Goal: Find specific page/section: Find specific page/section

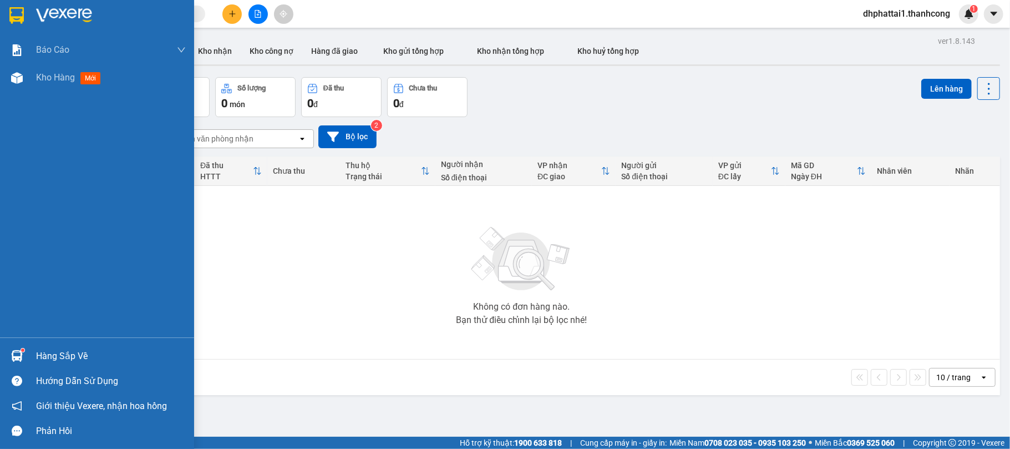
click at [52, 354] on div "Hàng sắp về" at bounding box center [111, 356] width 150 height 17
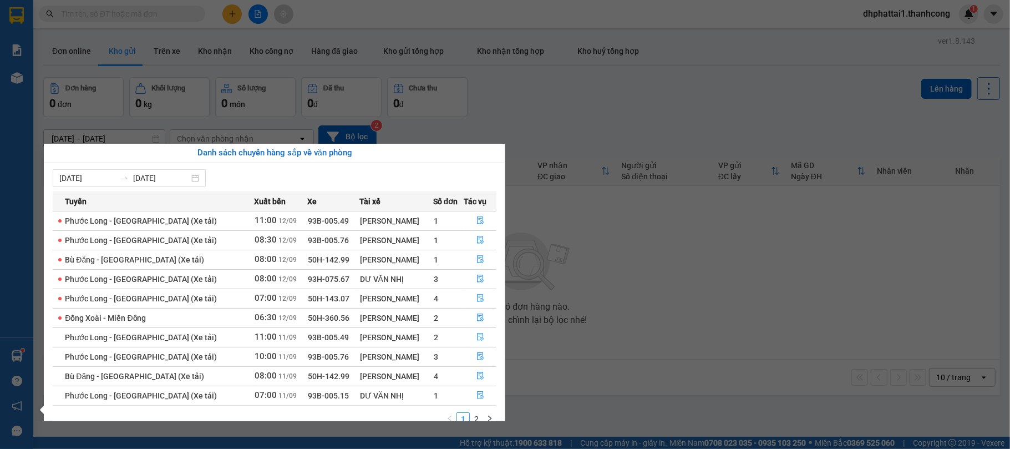
click at [596, 244] on section "Kết quả tìm kiếm ( 0 ) Bộ lọc No Data dhphattai1.thanhcong 1 Báo cáo BC giao hà…" at bounding box center [505, 224] width 1010 height 449
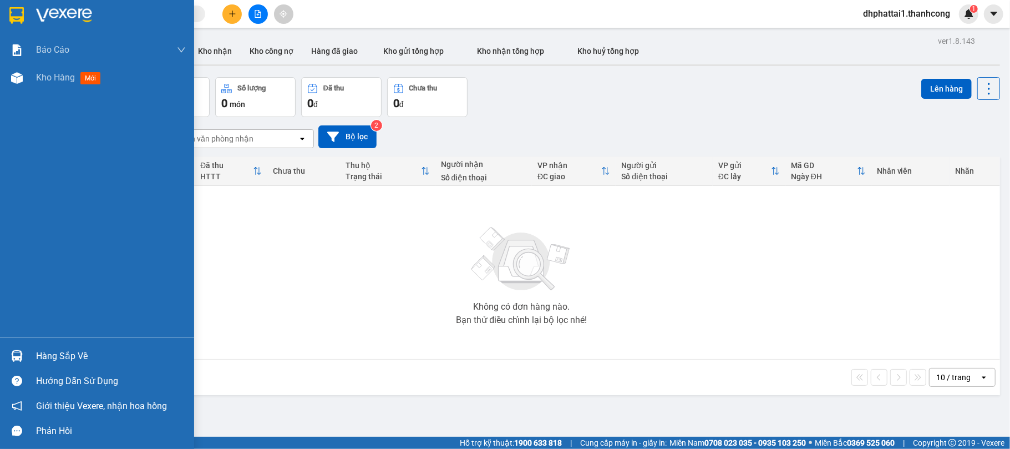
click at [74, 355] on div "Hàng sắp về" at bounding box center [111, 356] width 150 height 17
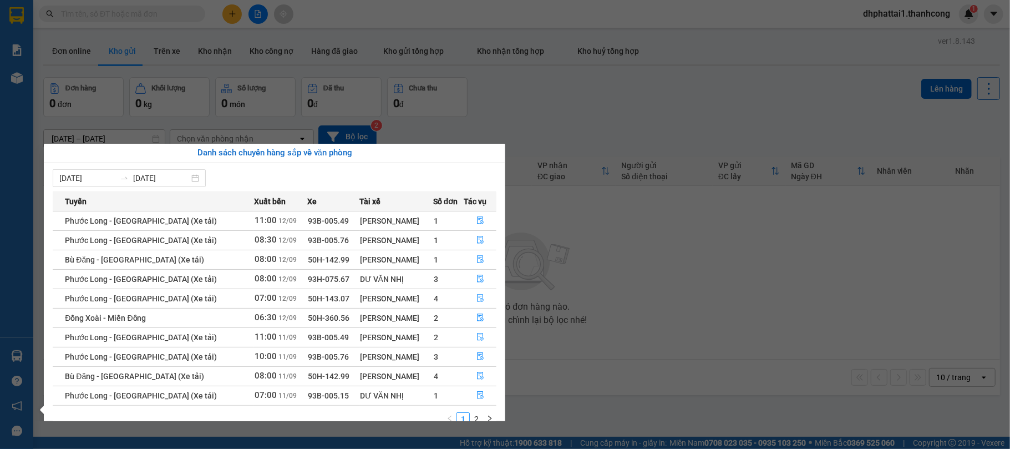
click at [626, 329] on section "Kết quả tìm kiếm ( 0 ) Bộ lọc No Data dhphattai1.thanhcong 1 Báo cáo BC giao hà…" at bounding box center [505, 224] width 1010 height 449
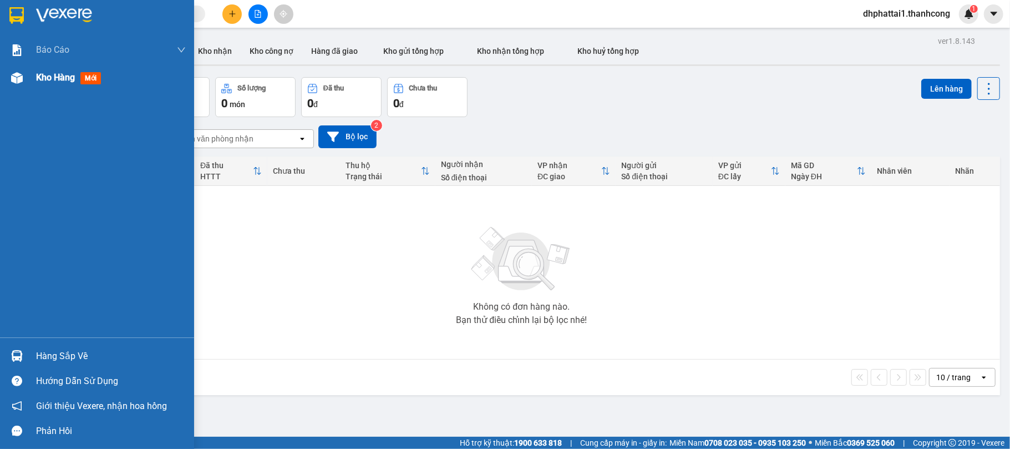
click at [19, 78] on img at bounding box center [17, 78] width 12 height 12
click at [72, 78] on span "Kho hàng" at bounding box center [55, 77] width 39 height 11
click at [10, 83] on div at bounding box center [16, 77] width 19 height 19
click at [64, 349] on div "Hàng sắp về" at bounding box center [111, 356] width 150 height 17
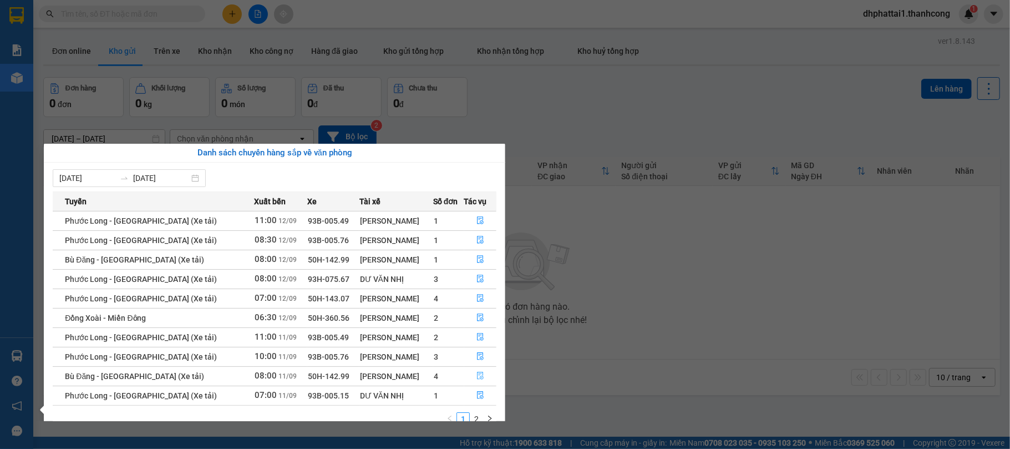
scroll to position [21, 0]
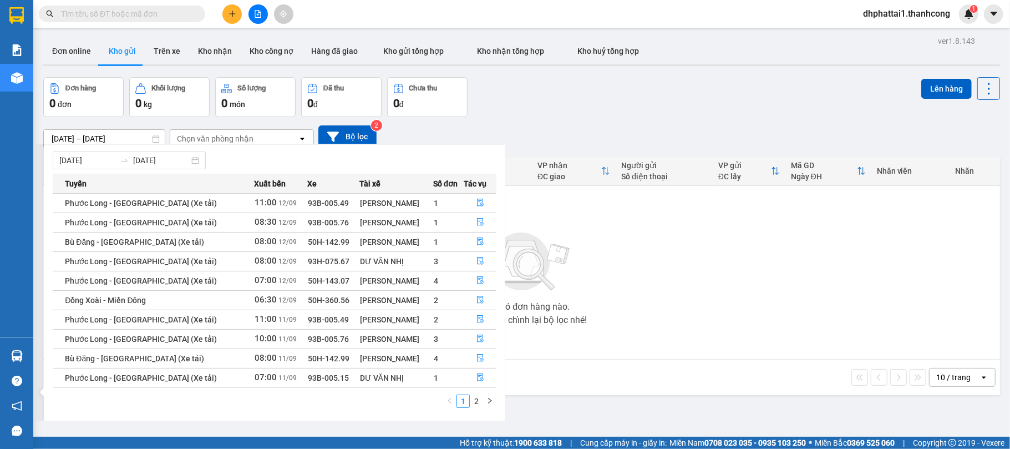
click at [682, 331] on section "Kết quả tìm kiếm ( 0 ) Bộ lọc No Data dhphattai1.thanhcong 1 Báo cáo BC giao hà…" at bounding box center [505, 224] width 1010 height 449
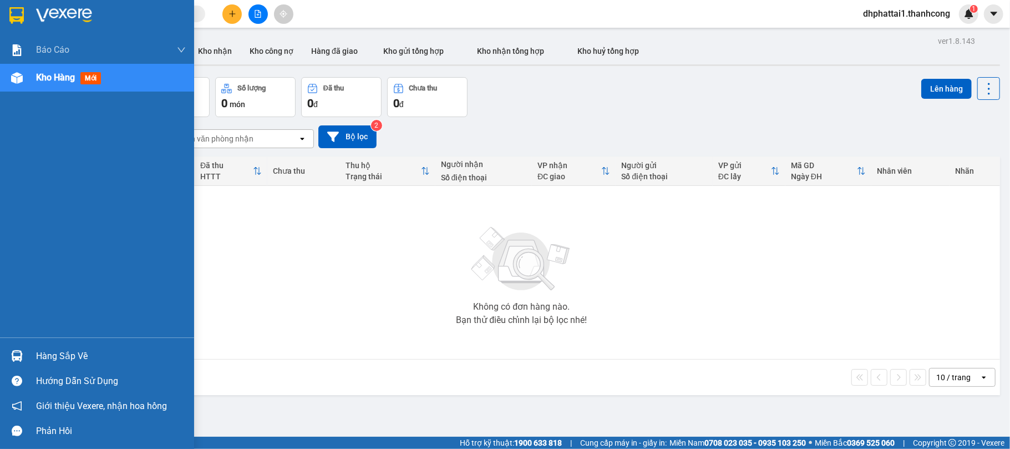
click at [50, 80] on span "Kho hàng" at bounding box center [55, 77] width 39 height 11
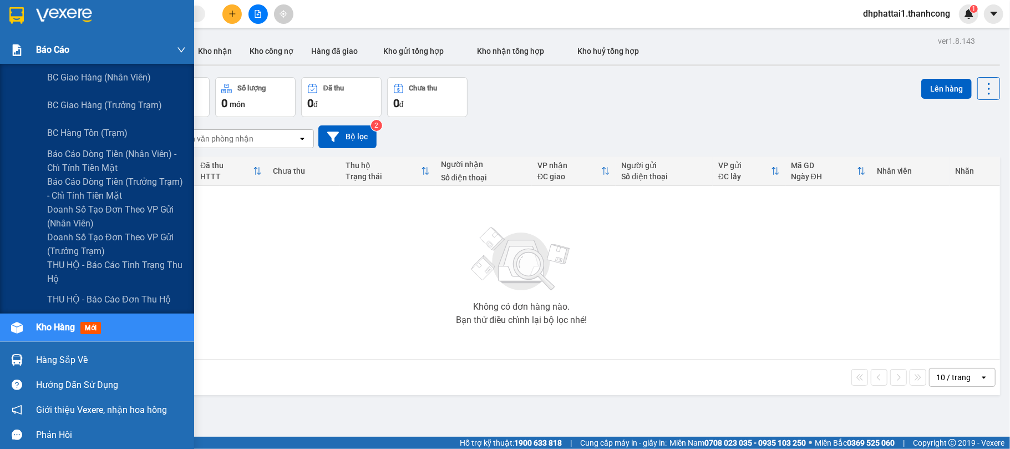
click at [65, 38] on div "Báo cáo" at bounding box center [111, 50] width 150 height 28
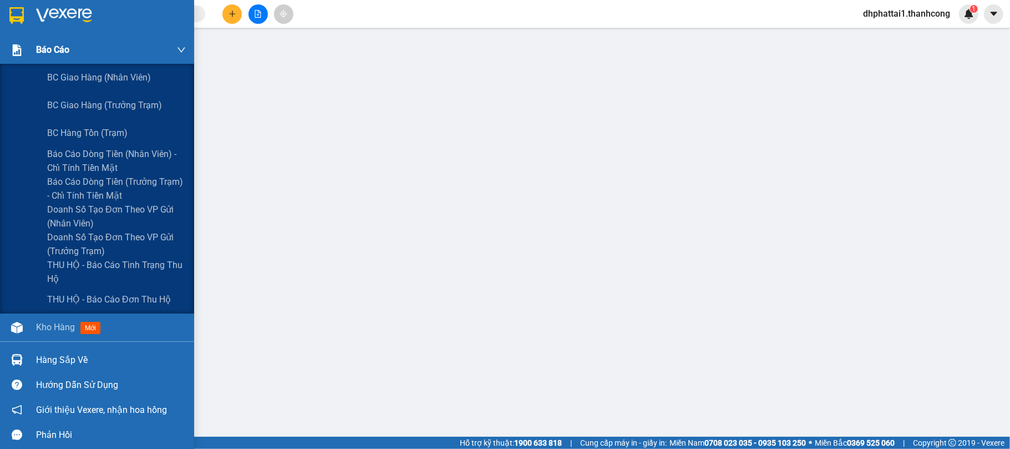
click at [38, 52] on span "Báo cáo" at bounding box center [52, 50] width 33 height 14
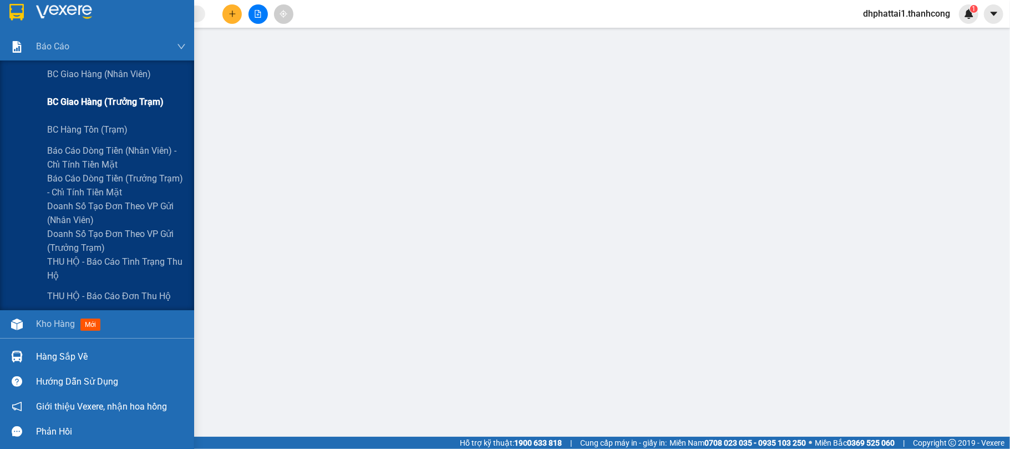
click at [103, 99] on span "BC giao hàng (trưởng trạm)" at bounding box center [105, 102] width 117 height 14
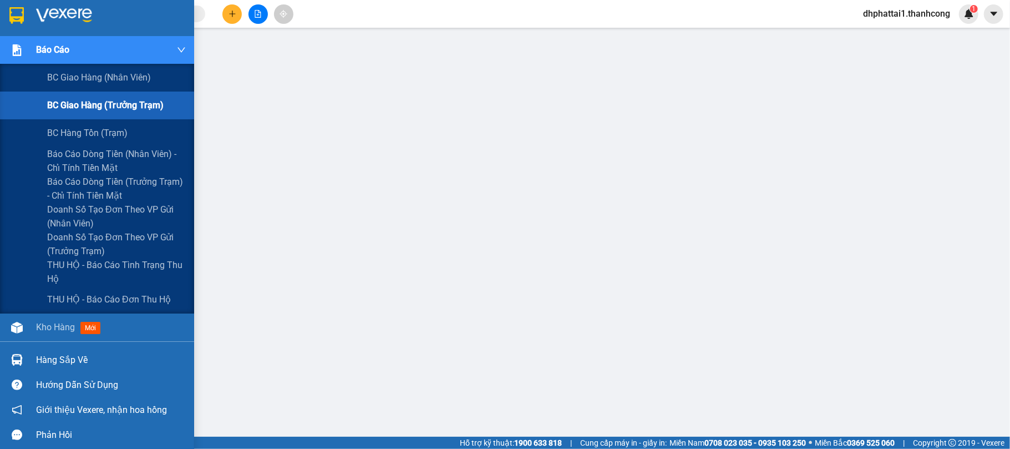
click at [3, 56] on div "Báo cáo" at bounding box center [97, 50] width 194 height 28
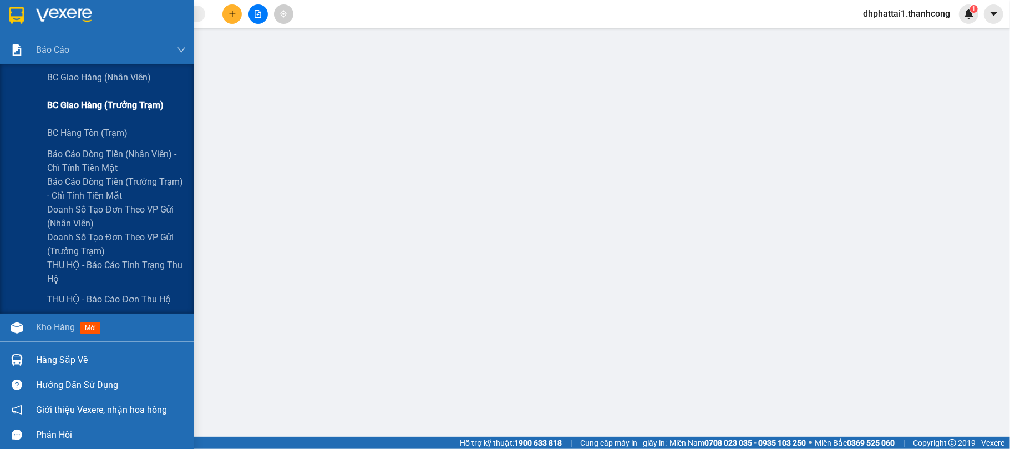
click at [98, 105] on span "BC giao hàng (trưởng trạm)" at bounding box center [105, 105] width 117 height 14
